Goal: Transaction & Acquisition: Obtain resource

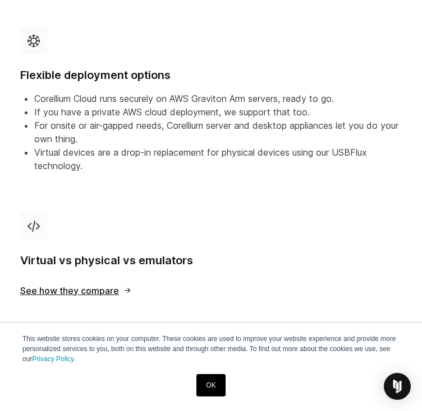
scroll to position [1080, 0]
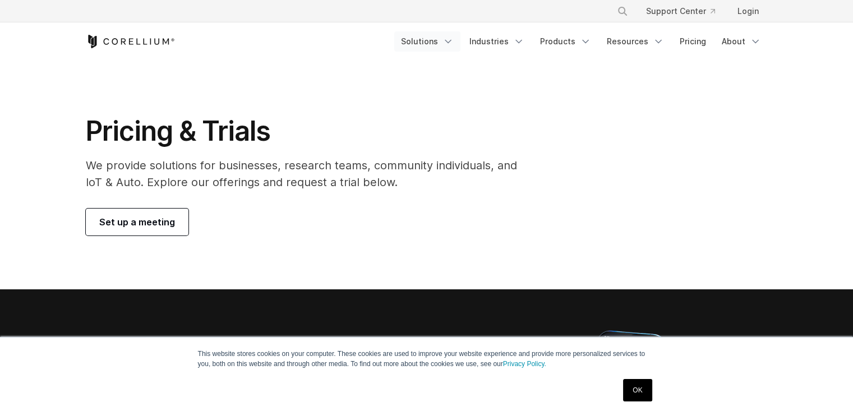
click at [454, 44] on icon "Navigation Menu" at bounding box center [447, 41] width 11 height 11
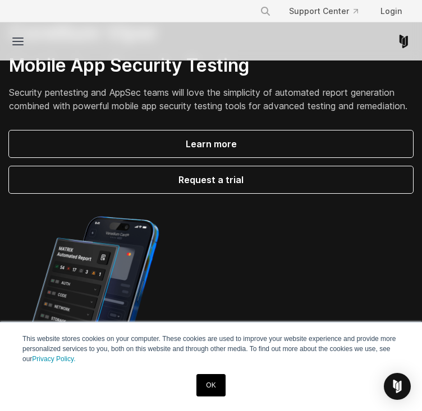
scroll to position [203, 0]
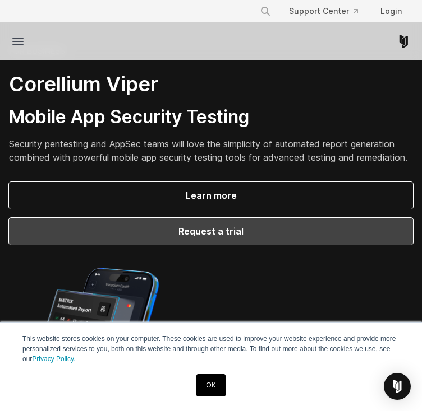
click at [161, 218] on link "Request a trial" at bounding box center [211, 231] width 404 height 27
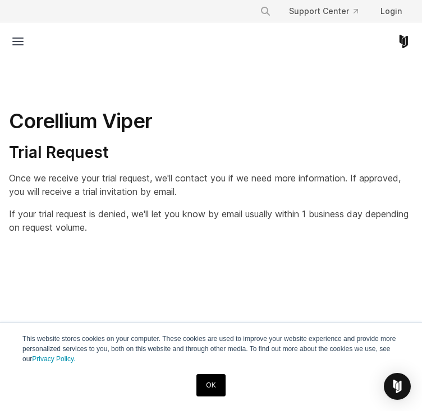
scroll to position [22, 0]
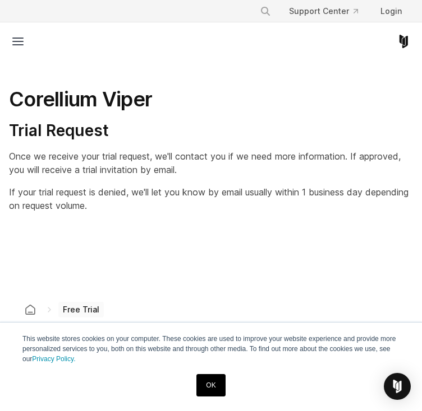
select select "**"
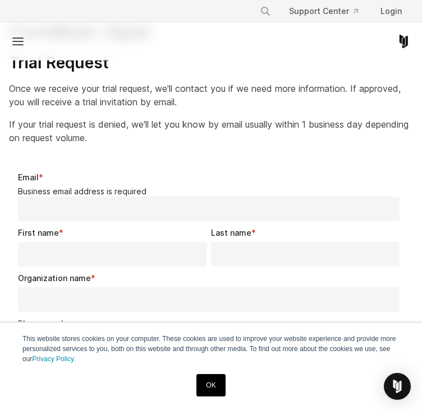
scroll to position [89, 0]
click at [265, 210] on input "Email *" at bounding box center [208, 209] width 381 height 25
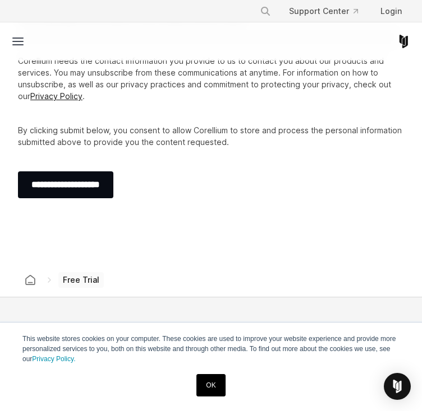
scroll to position [644, 0]
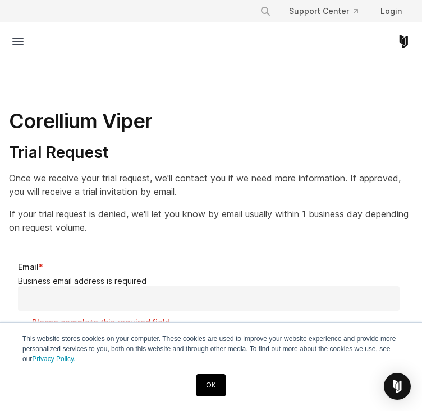
select select "**"
click at [238, 135] on div "Corellium Viper Trial Request Once we receive your trial request, we'll contact…" at bounding box center [211, 160] width 404 height 148
